Goal: Task Accomplishment & Management: Check status

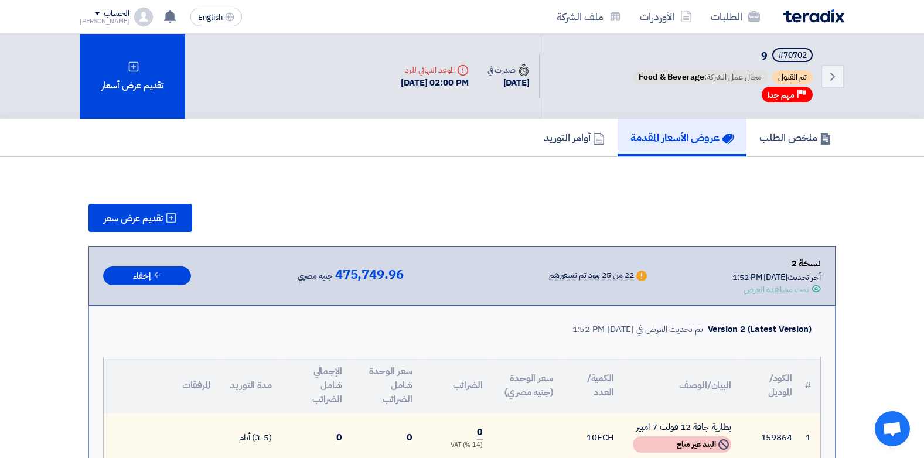
click at [670, 134] on h5 "عروض الأسعار المقدمة" at bounding box center [682, 137] width 103 height 13
click at [657, 140] on h5 "عروض الأسعار المقدمة" at bounding box center [682, 137] width 103 height 13
click at [708, 148] on link "عروض الأسعار المقدمة" at bounding box center [682, 138] width 129 height 38
click at [670, 142] on h5 "عروض الأسعار المقدمة" at bounding box center [682, 137] width 103 height 13
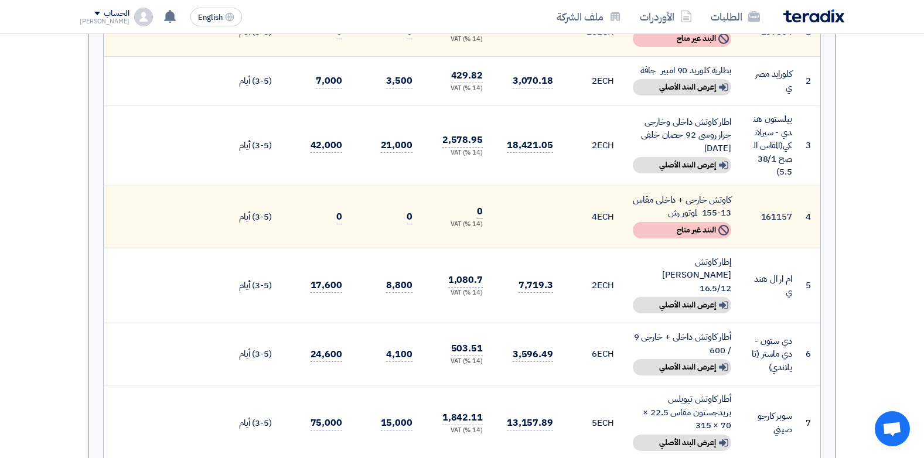
scroll to position [176, 0]
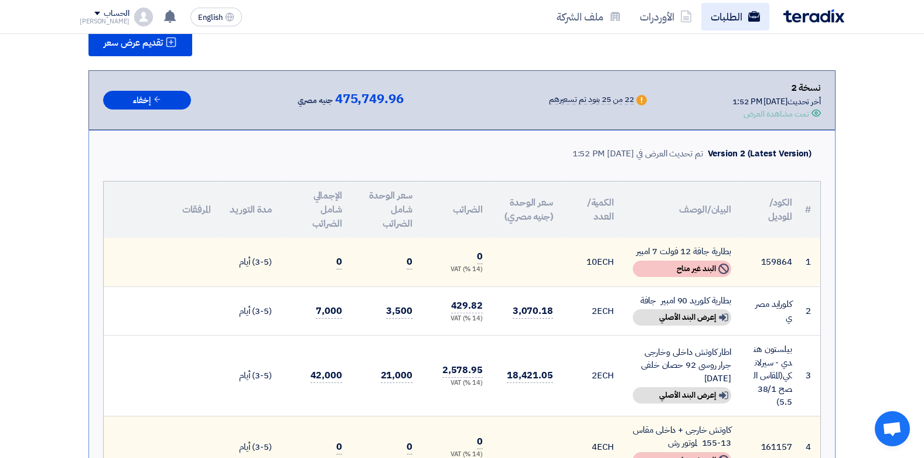
click at [710, 8] on link "الطلبات" at bounding box center [736, 17] width 68 height 28
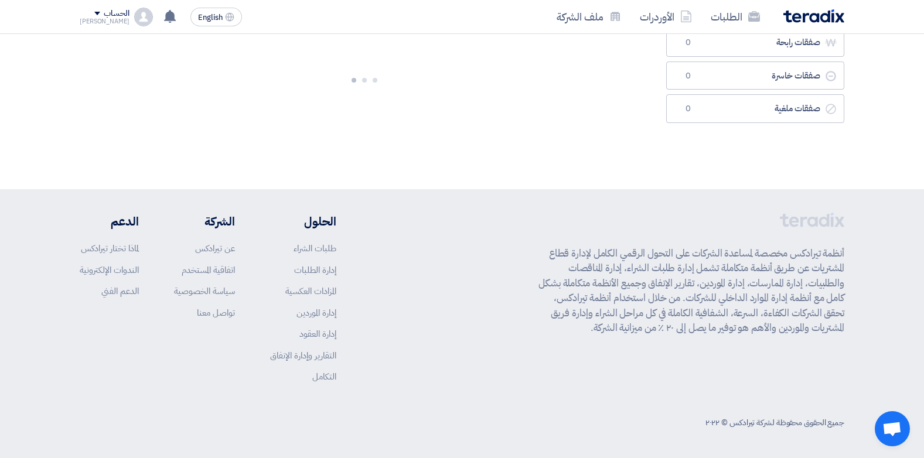
scroll to position [0, 0]
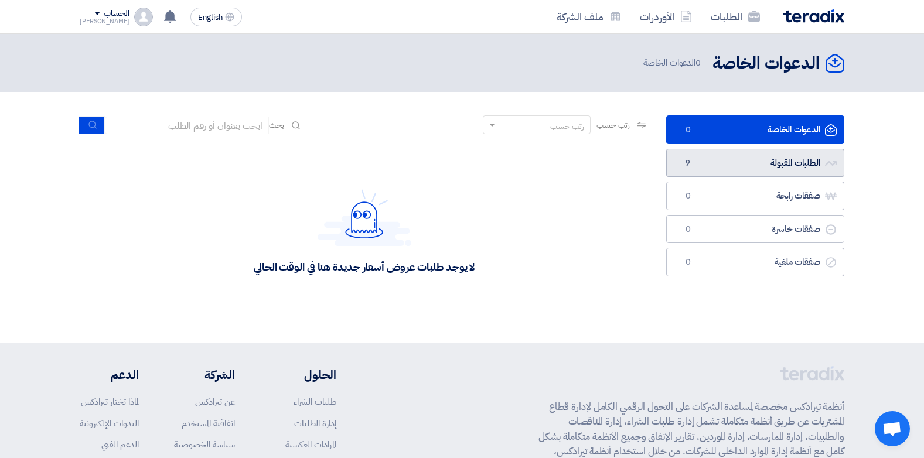
click at [676, 164] on link "الطلبات المقبولة الطلبات المقبولة 9" at bounding box center [755, 163] width 178 height 29
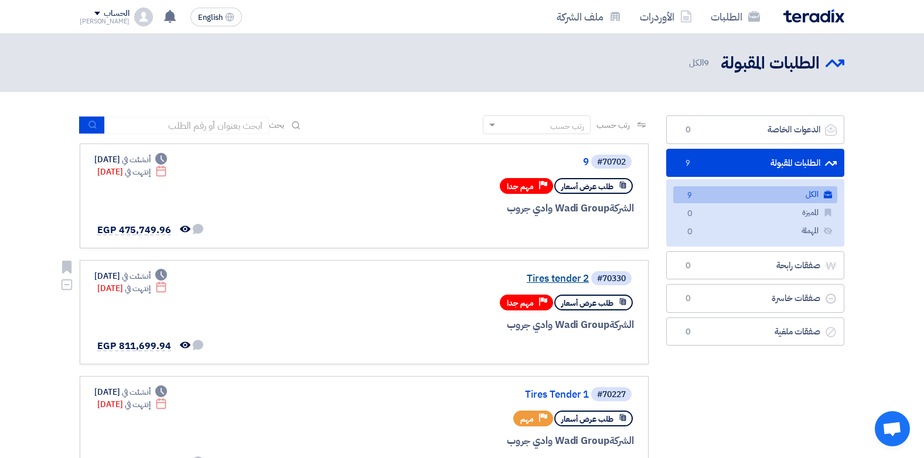
click at [577, 281] on link "Tires tender 2" at bounding box center [472, 279] width 234 height 11
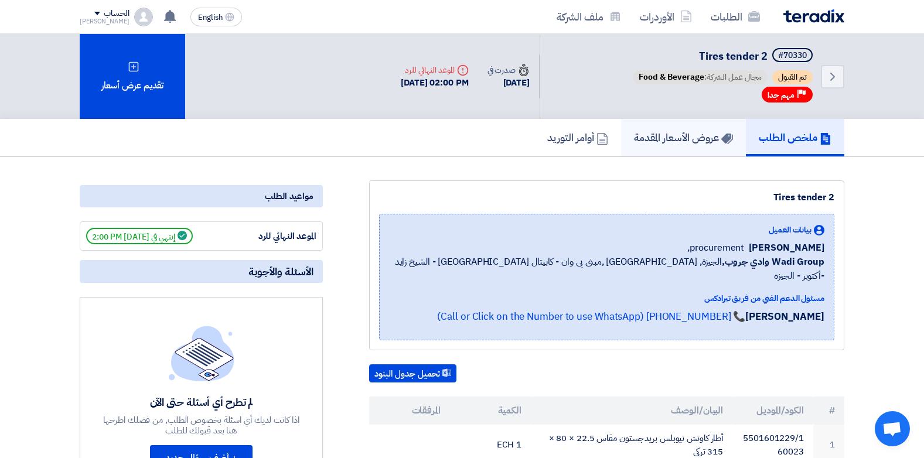
click at [673, 125] on link "عروض الأسعار المقدمة" at bounding box center [683, 138] width 125 height 38
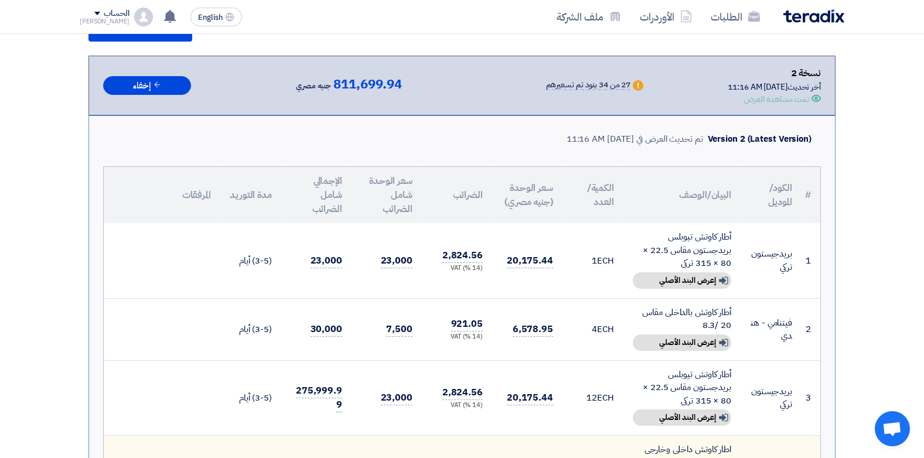
scroll to position [176, 0]
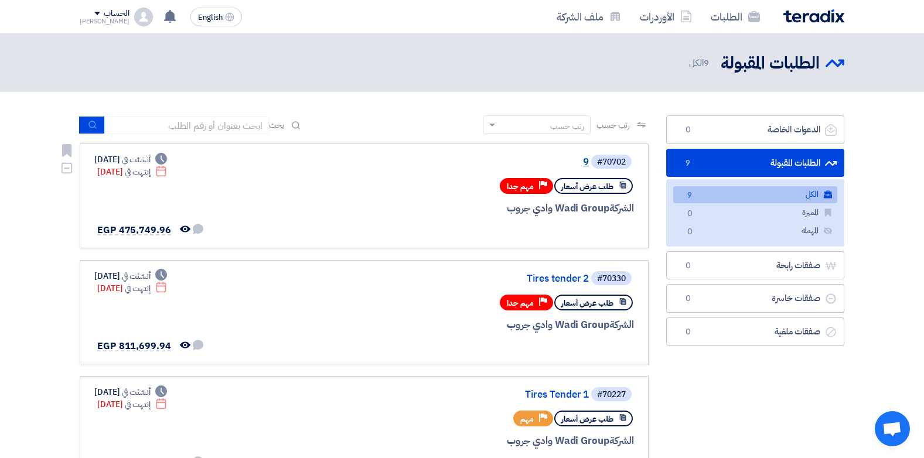
click at [585, 161] on link "9" at bounding box center [472, 162] width 234 height 11
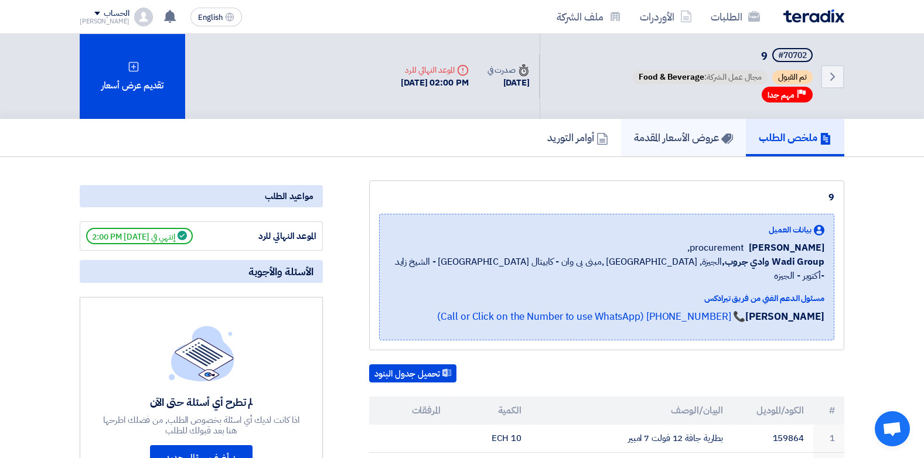
click at [658, 136] on h5 "عروض الأسعار المقدمة" at bounding box center [683, 137] width 99 height 13
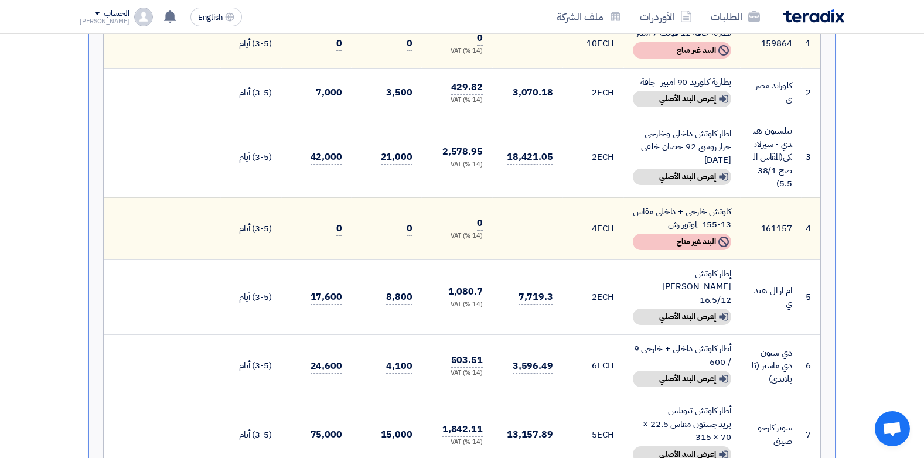
scroll to position [469, 0]
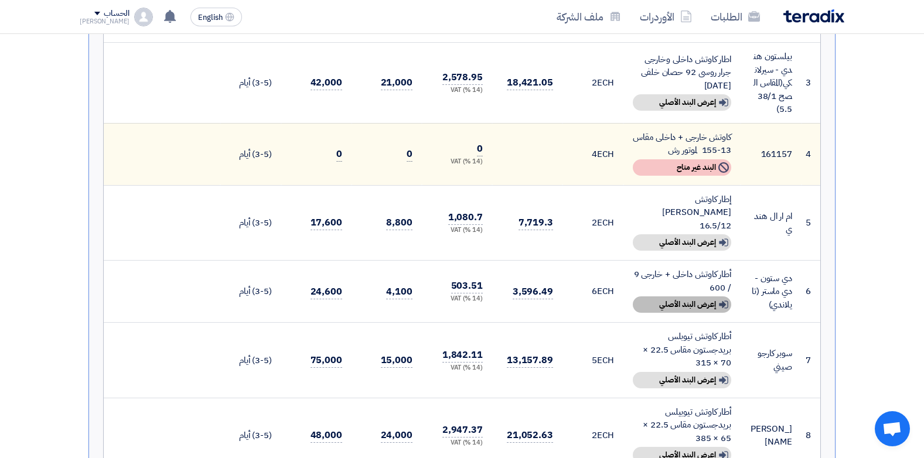
click at [695, 297] on div "Show details إعرض البند الأصلي" at bounding box center [682, 305] width 98 height 16
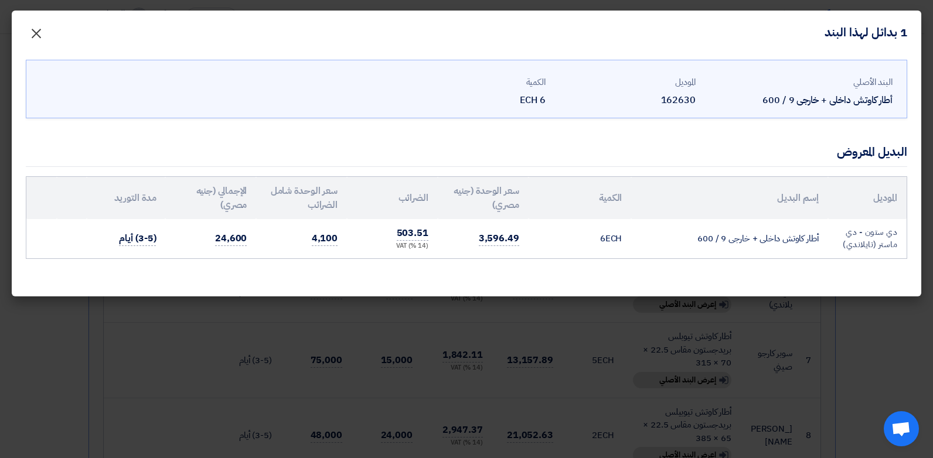
click at [40, 31] on span "×" at bounding box center [36, 32] width 14 height 35
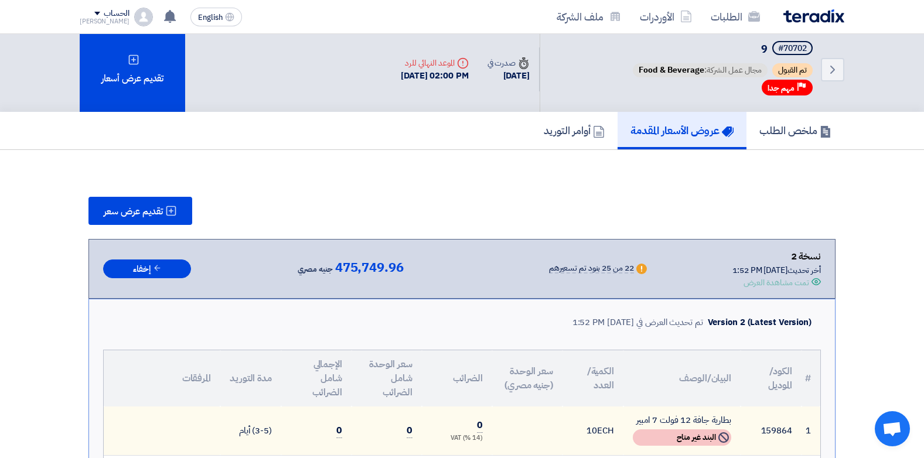
scroll to position [0, 0]
